Goal: Task Accomplishment & Management: Manage account settings

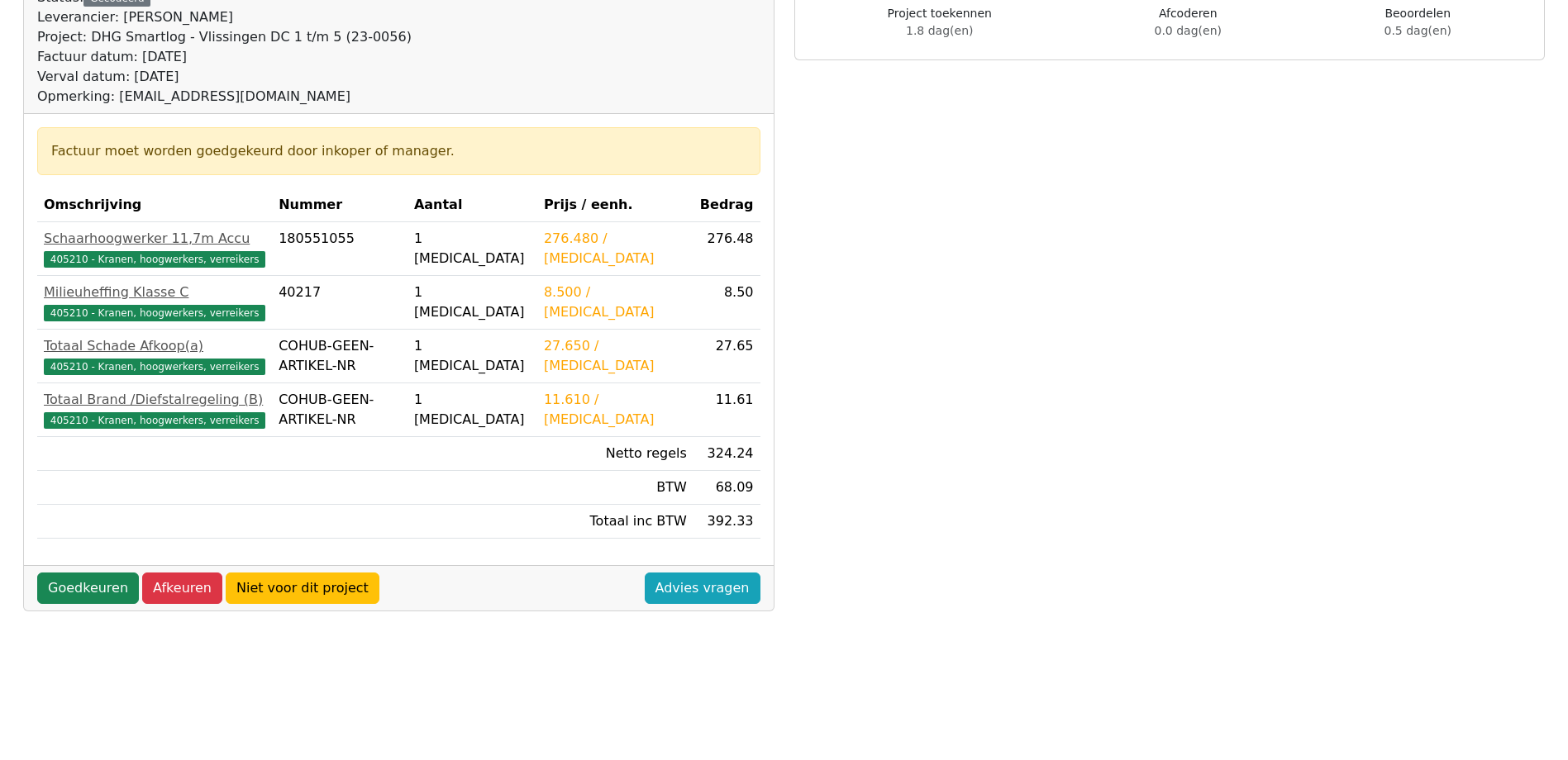
scroll to position [248, 0]
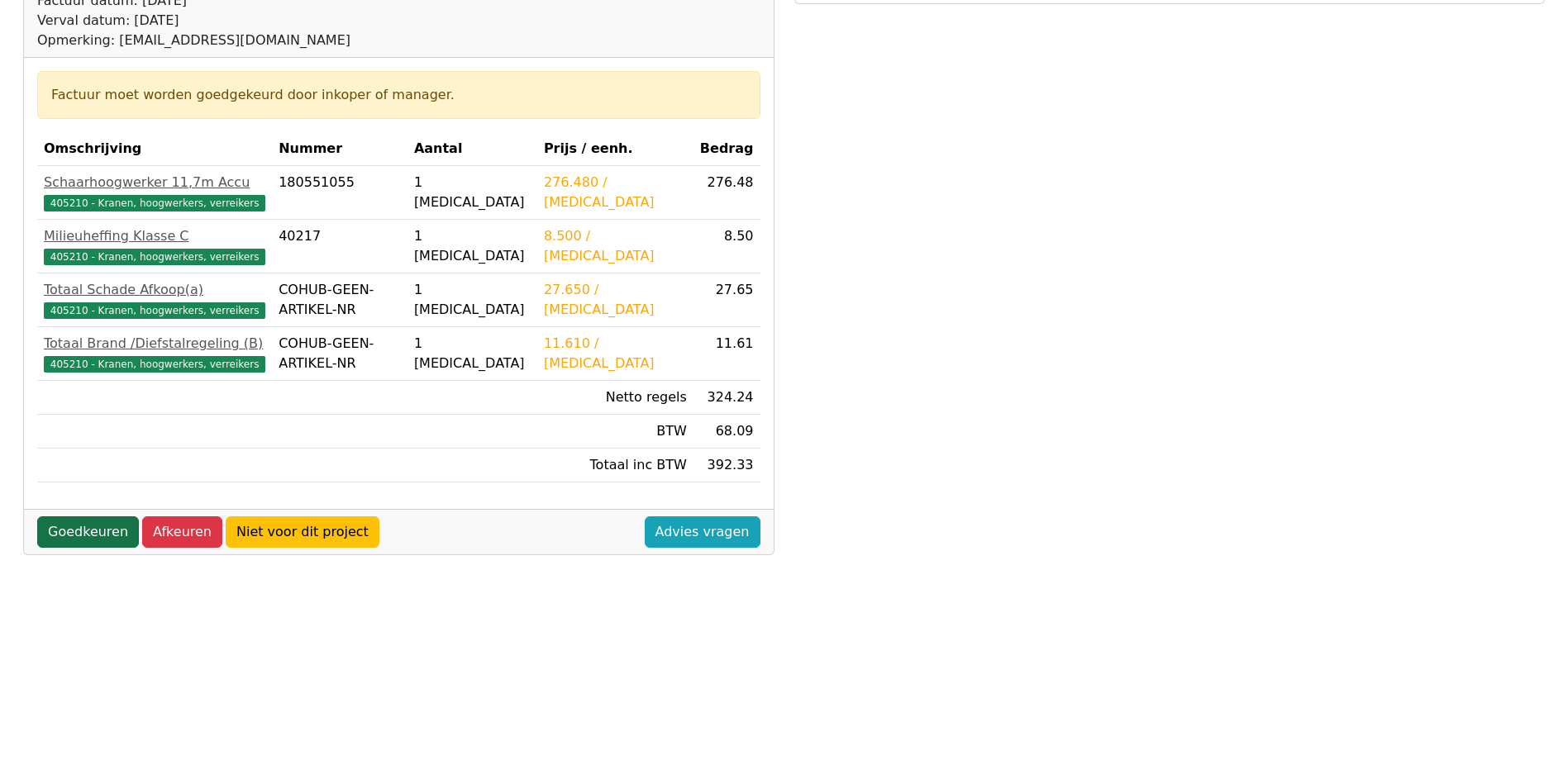
click at [87, 545] on link "Goedkeuren" at bounding box center [89, 532] width 102 height 31
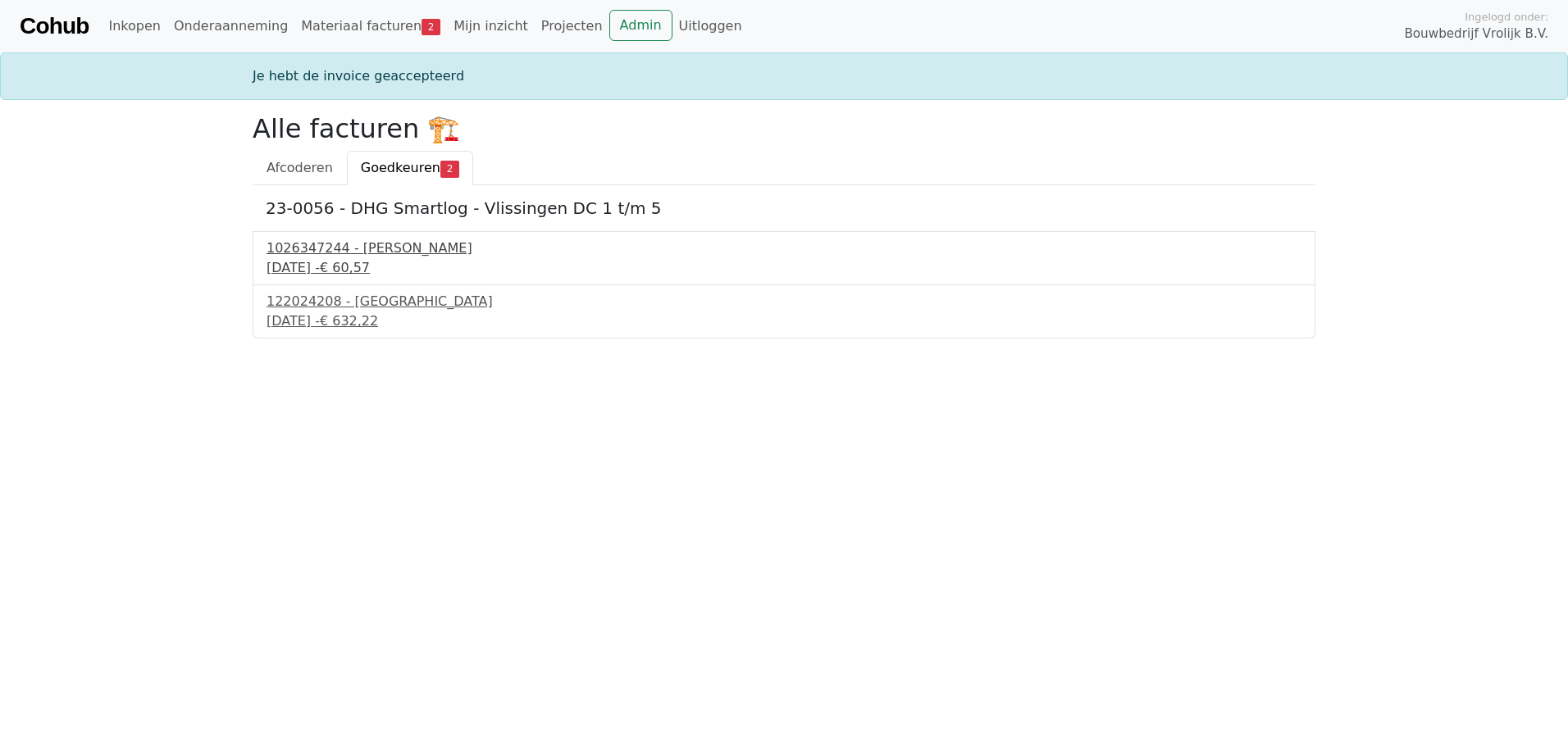
click at [370, 242] on div "1026347244 - [PERSON_NAME]" at bounding box center [784, 249] width 1035 height 20
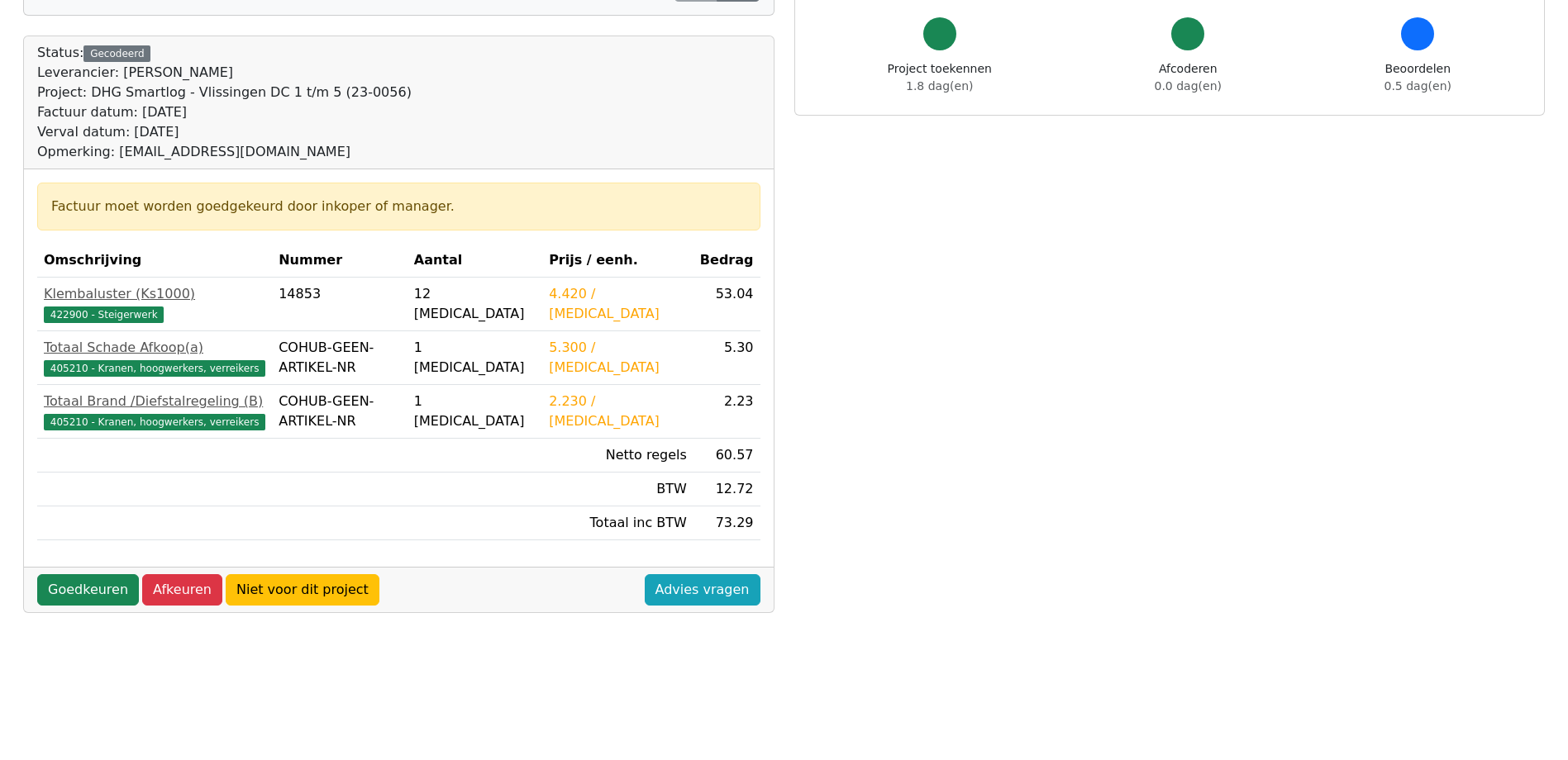
scroll to position [134, 0]
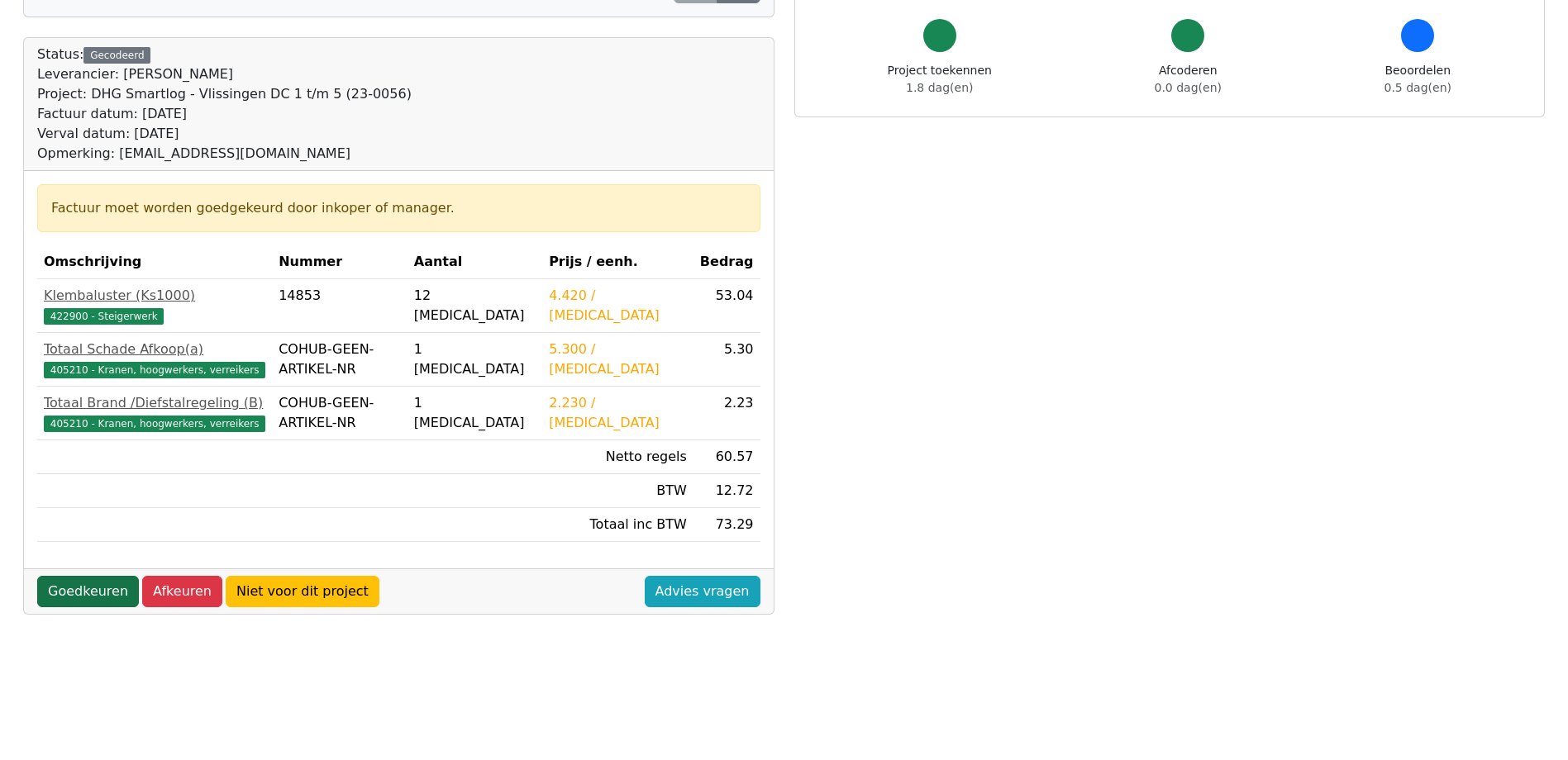
click at [66, 593] on link "Goedkeuren" at bounding box center [89, 592] width 102 height 31
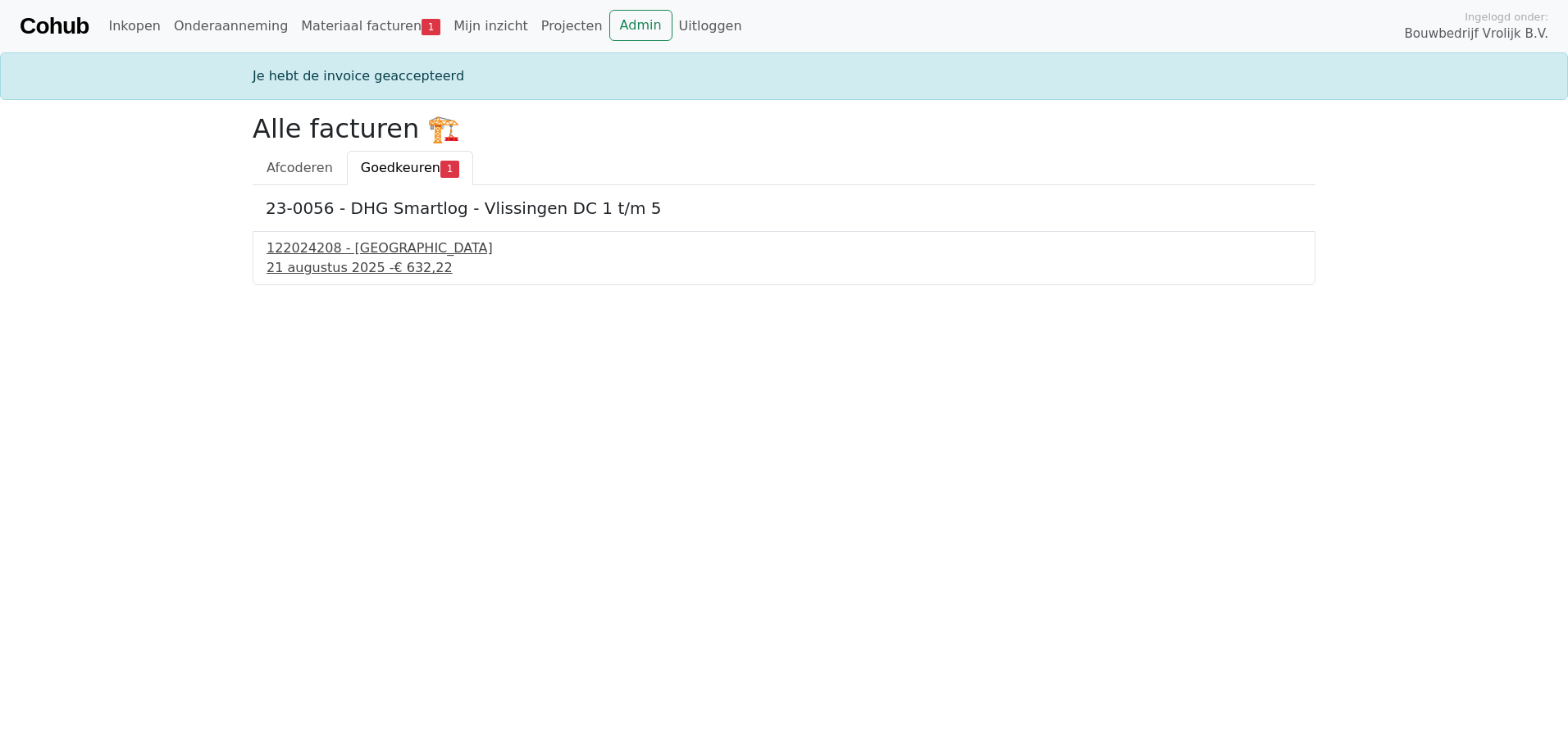
click at [320, 273] on div "21 augustus 2025 - € 632,22" at bounding box center [784, 268] width 1035 height 20
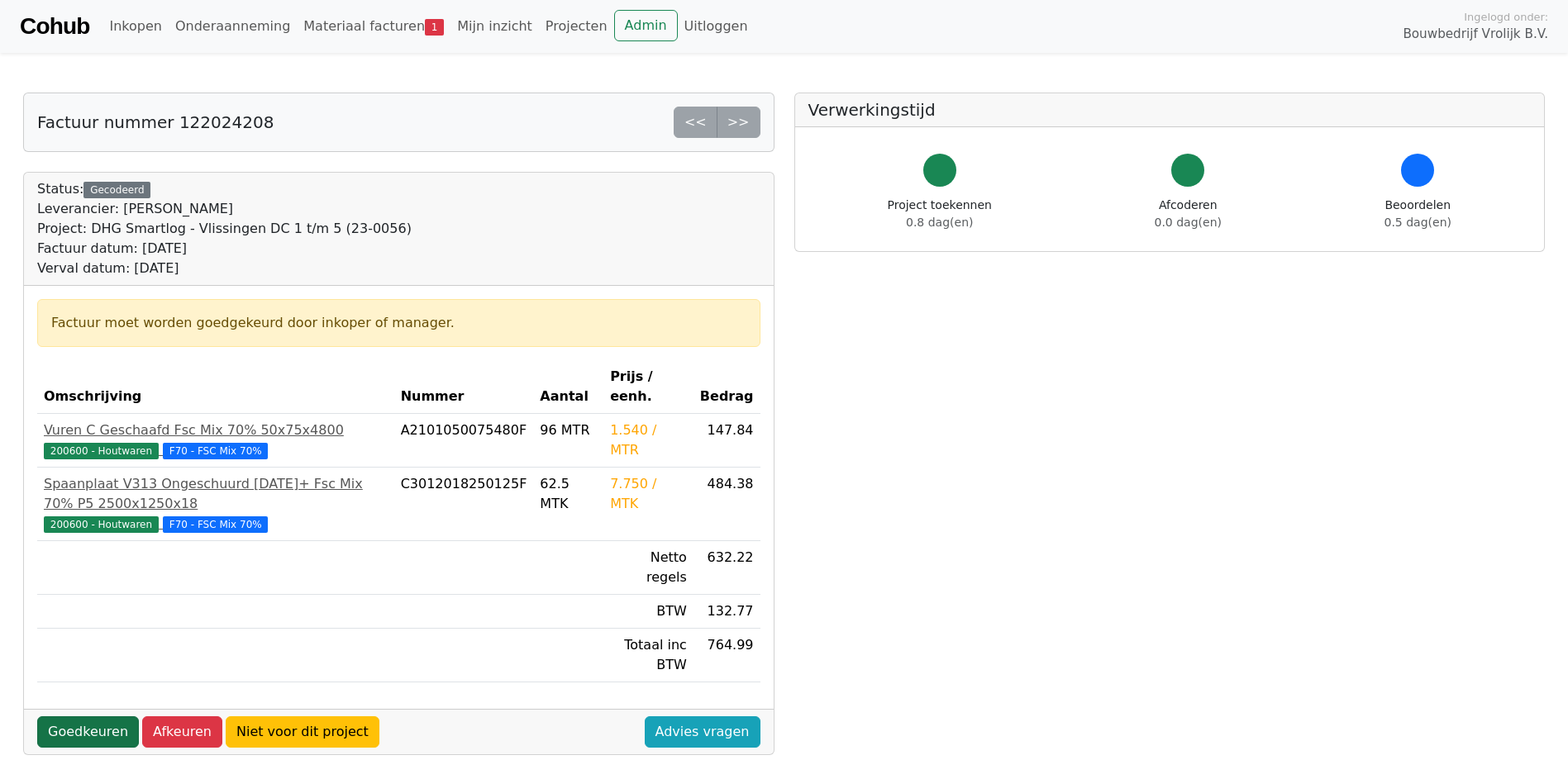
click at [56, 717] on link "Goedkeuren" at bounding box center [89, 732] width 102 height 31
